Goal: Navigation & Orientation: Find specific page/section

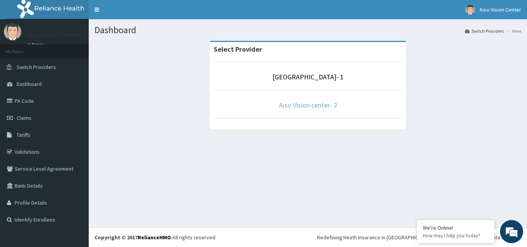
click at [327, 105] on link "Aiso Vision center- 2" at bounding box center [308, 105] width 58 height 9
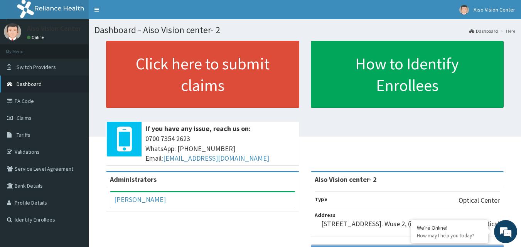
click at [24, 82] on span "Dashboard" at bounding box center [29, 84] width 25 height 7
